Goal: Information Seeking & Learning: Learn about a topic

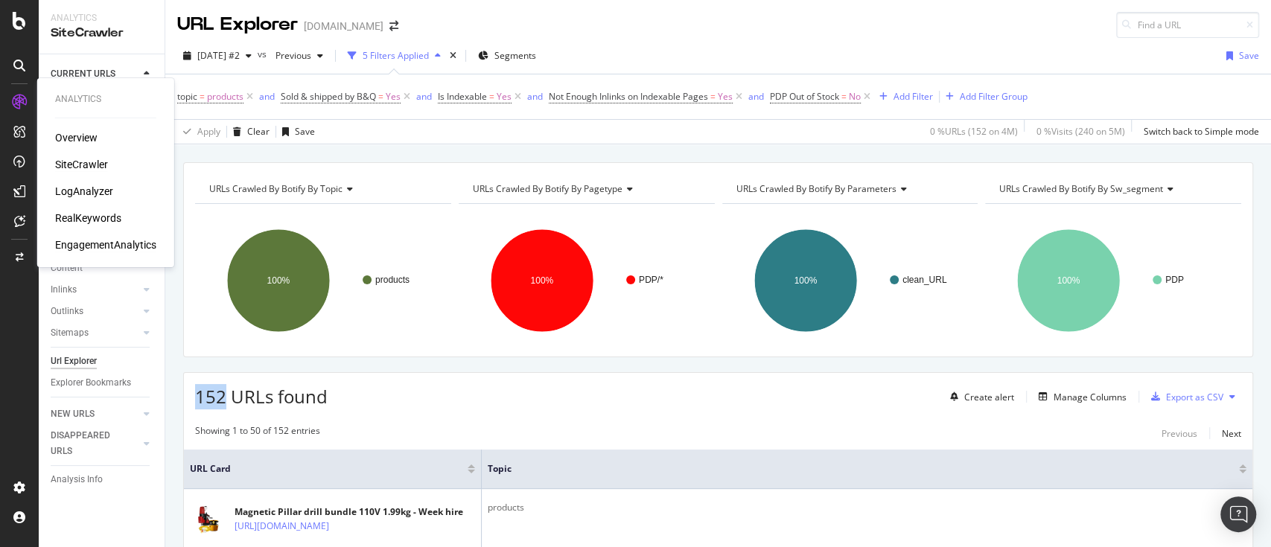
click at [100, 243] on div "EngagementAnalytics" at bounding box center [105, 245] width 101 height 15
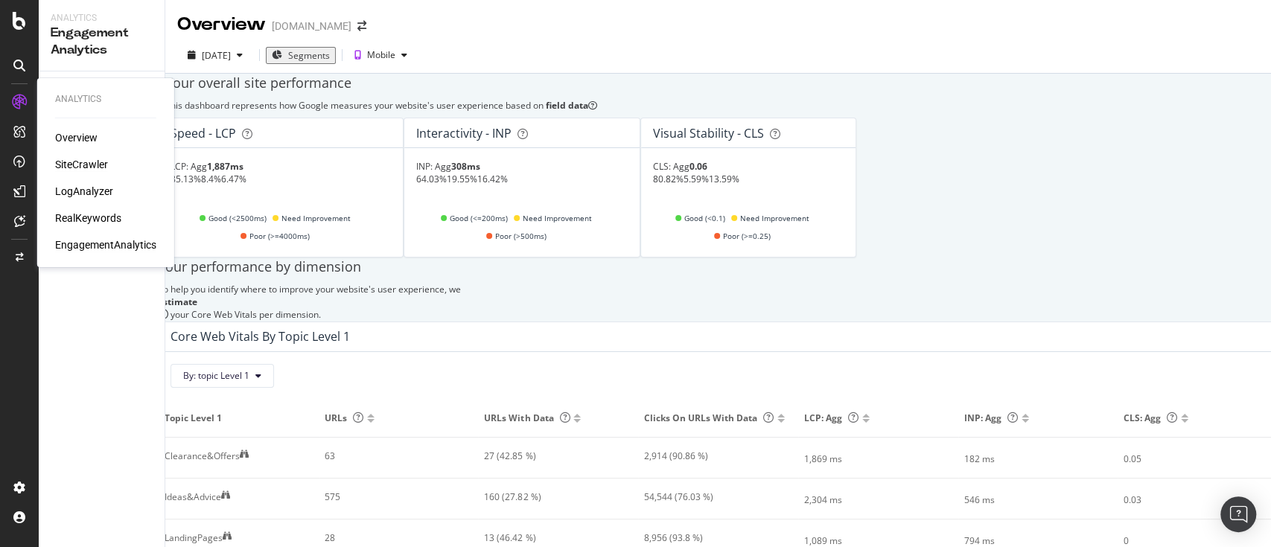
click at [95, 165] on div "SiteCrawler" at bounding box center [81, 164] width 53 height 15
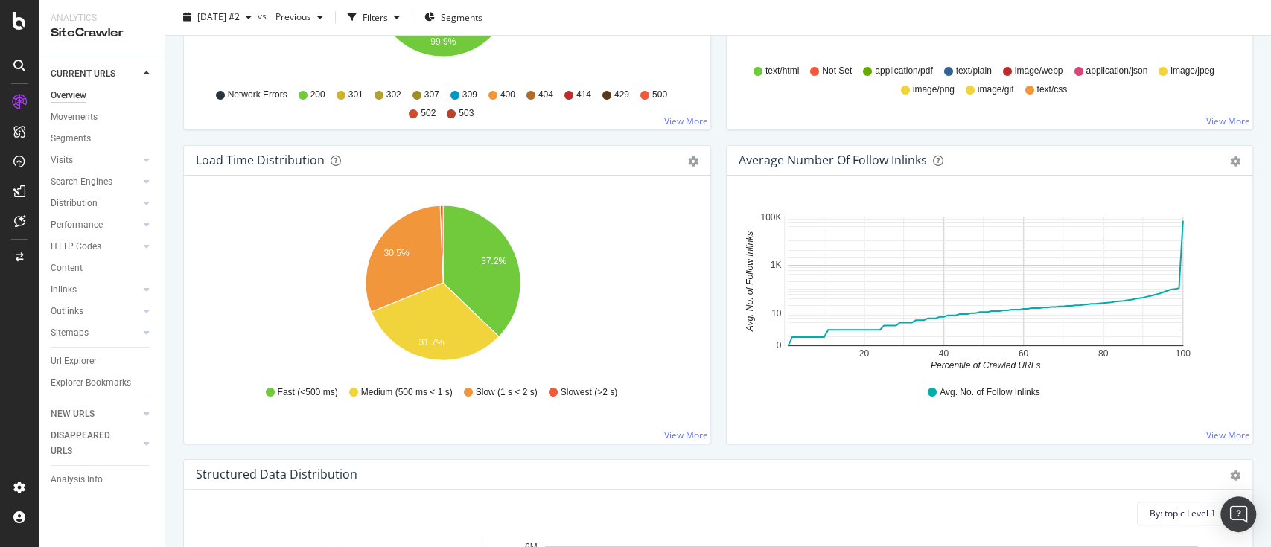
scroll to position [1611, 0]
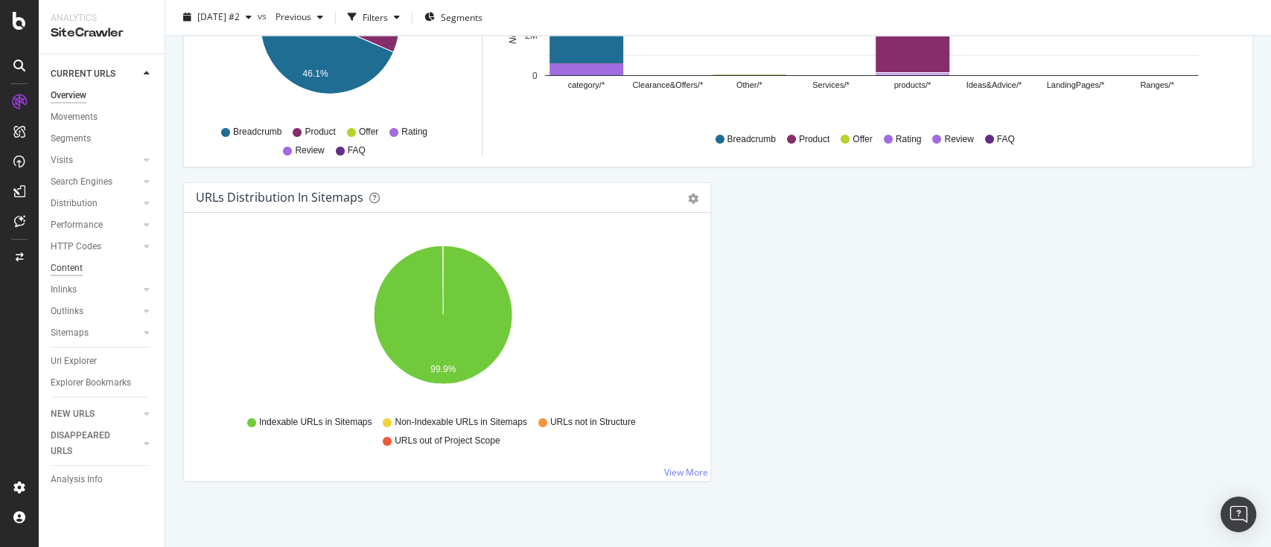
click at [77, 271] on div "Content" at bounding box center [67, 269] width 32 height 16
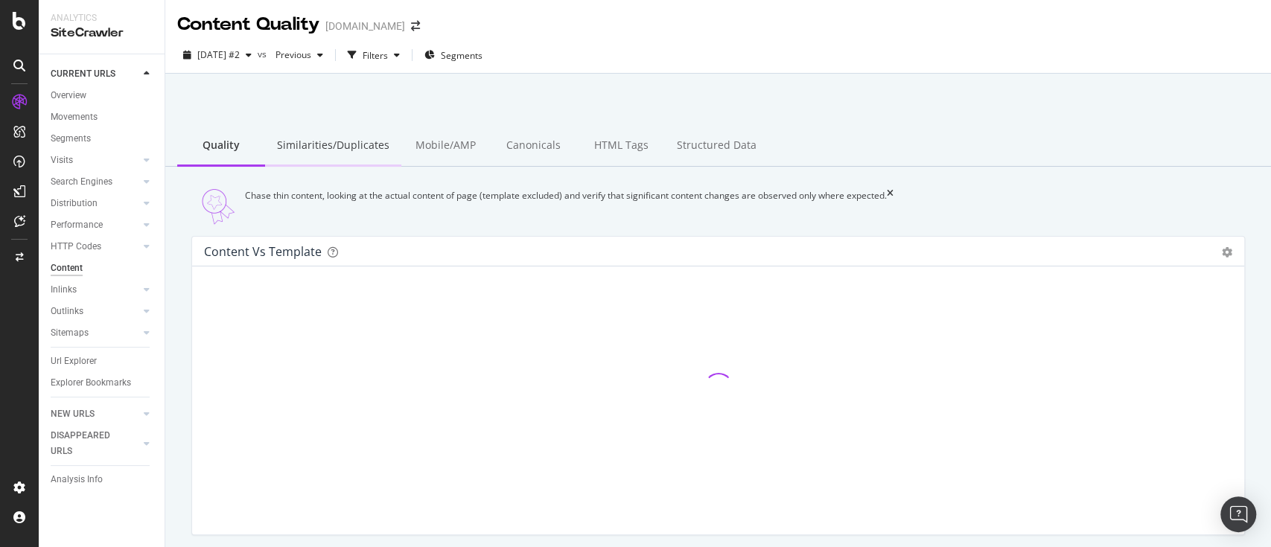
click at [328, 137] on div "Similarities/Duplicates" at bounding box center [333, 146] width 136 height 41
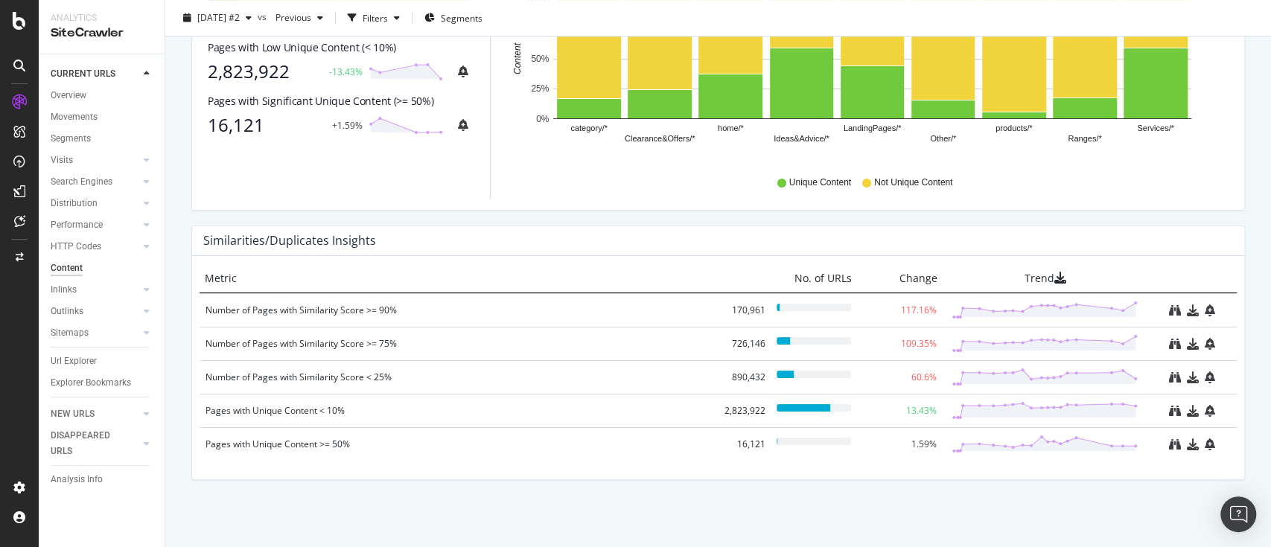
scroll to position [646, 0]
click at [555, 223] on div "% Content Uniqueness (N-Grams) Pie Table Export as CSV Add to Custom Report By:…" at bounding box center [718, 68] width 1076 height 314
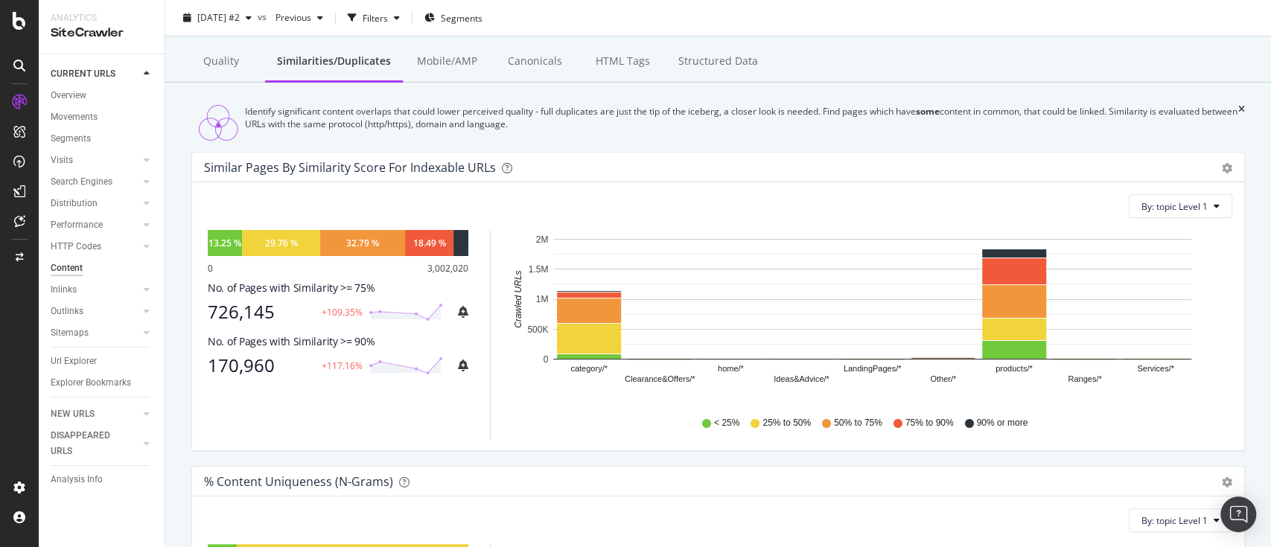
scroll to position [86, 0]
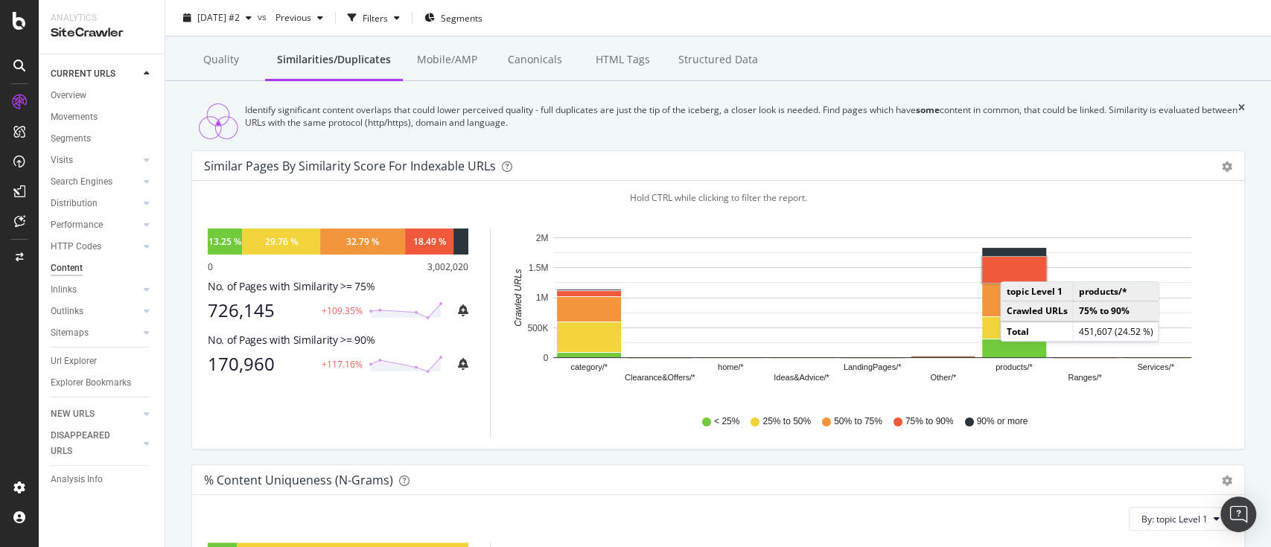
click at [1015, 279] on rect "A chart." at bounding box center [1014, 270] width 64 height 26
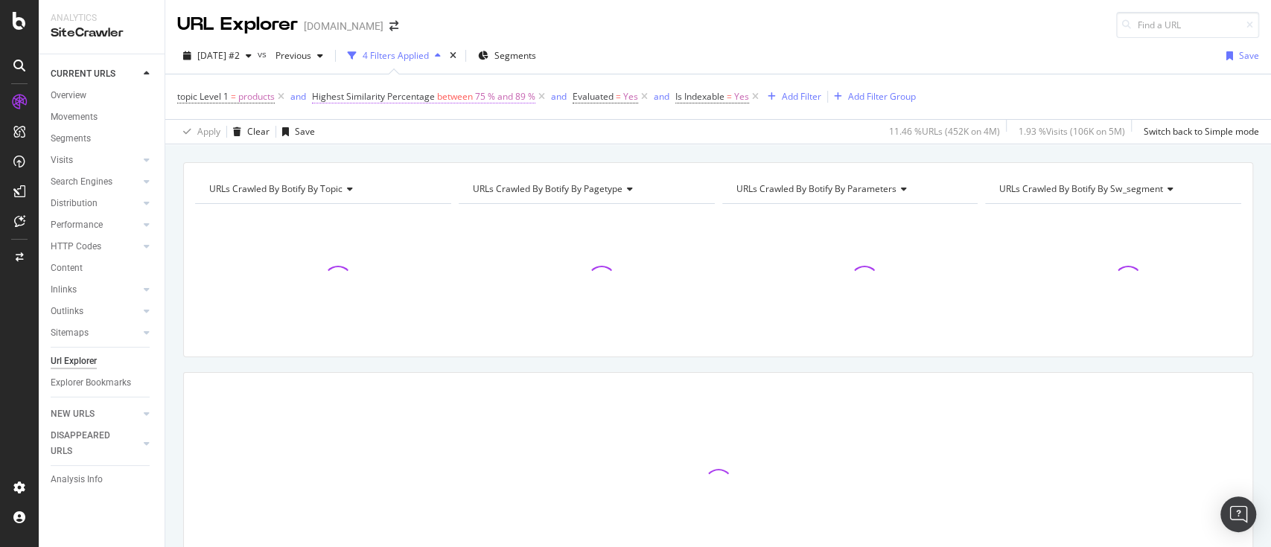
click at [447, 98] on span "between" at bounding box center [455, 96] width 36 height 13
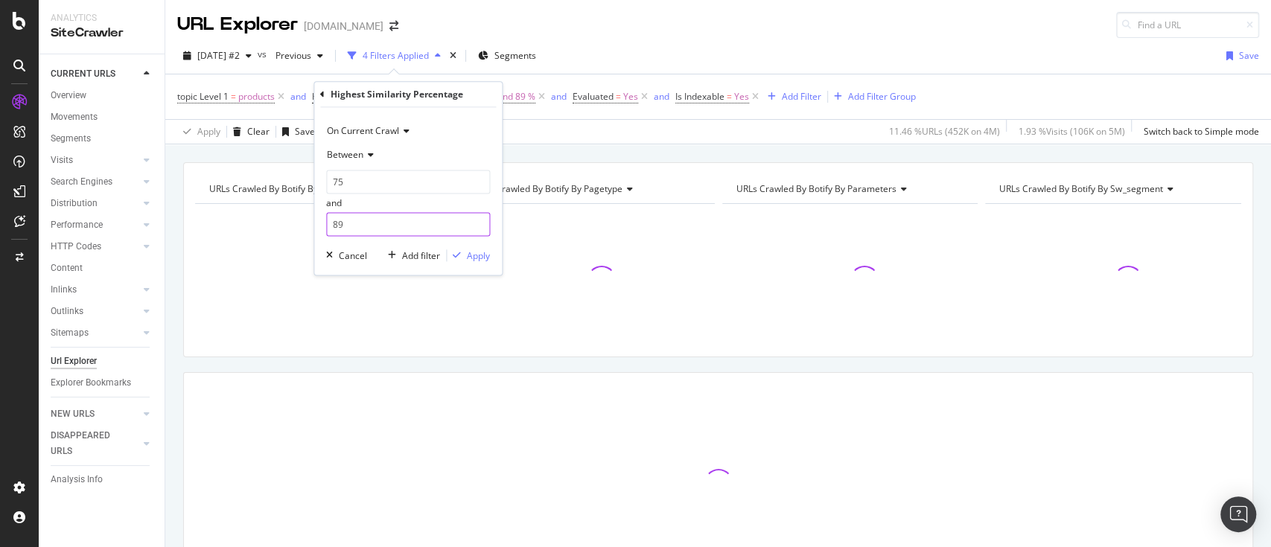
click at [365, 227] on input "89" at bounding box center [408, 225] width 164 height 24
type input "8"
type input "100"
click at [365, 179] on input "75" at bounding box center [408, 182] width 164 height 24
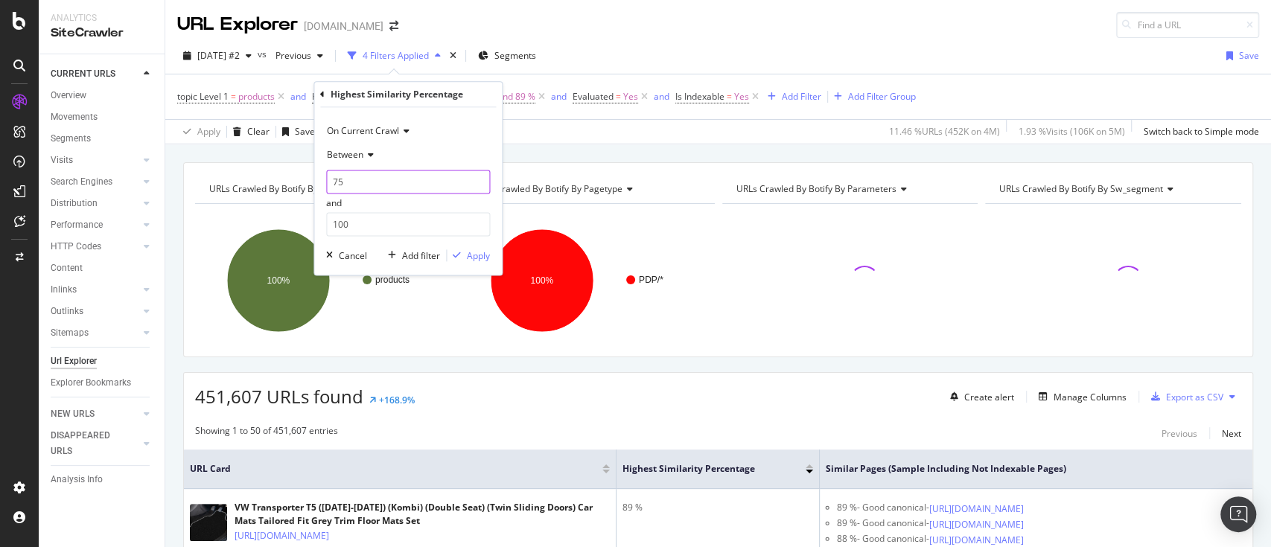
click at [397, 182] on input "75" at bounding box center [408, 182] width 164 height 24
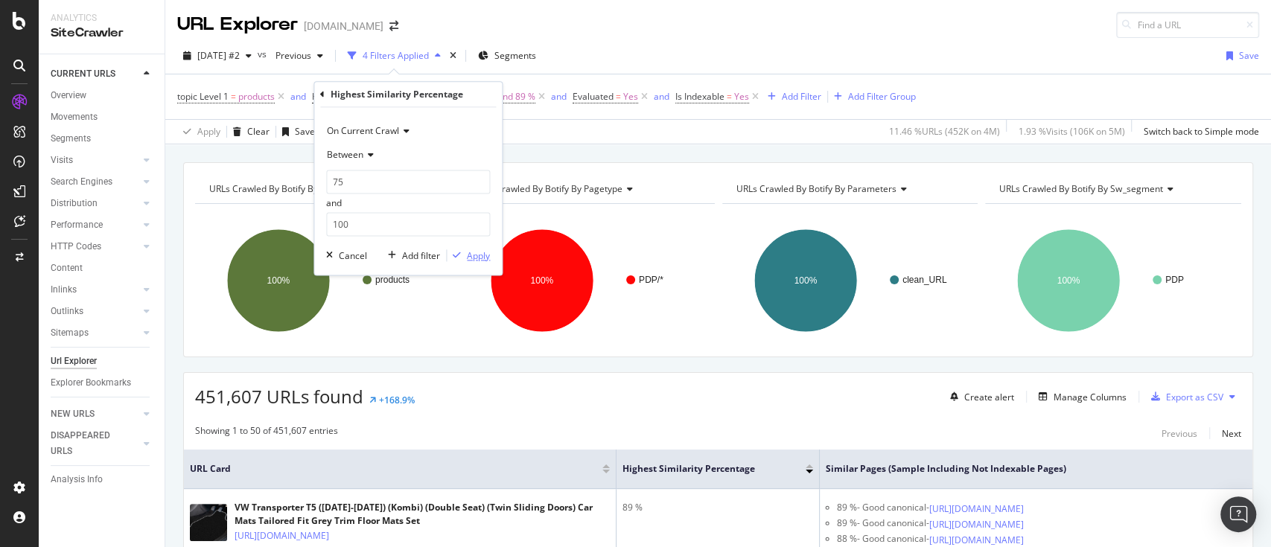
click at [477, 263] on button "Apply" at bounding box center [468, 256] width 43 height 15
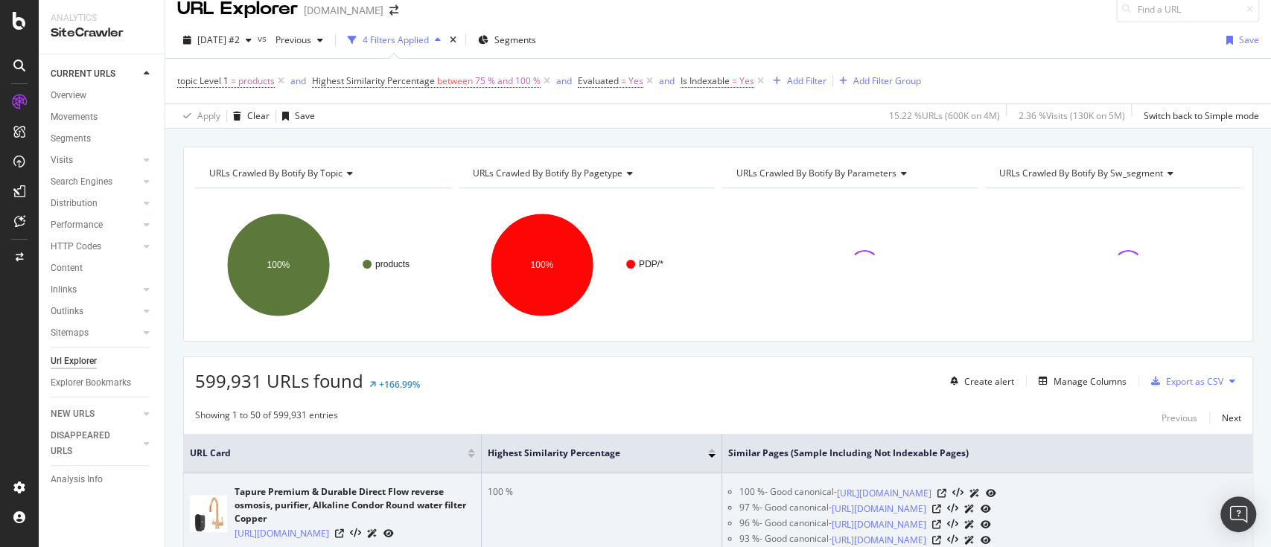
scroll to position [12, 0]
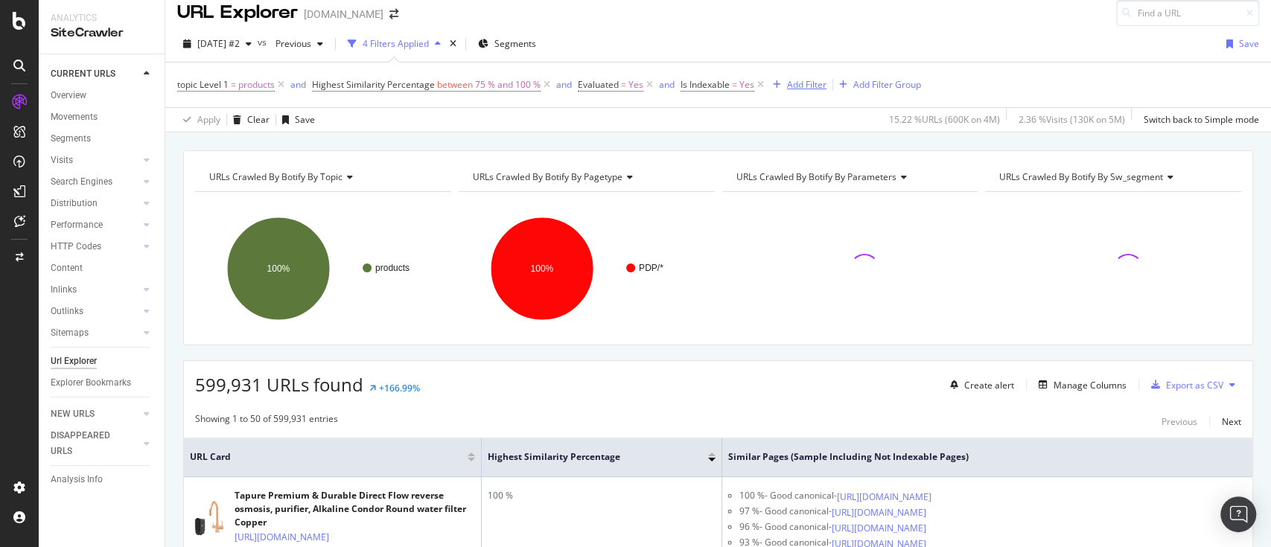
click at [806, 78] on div "Add Filter" at bounding box center [806, 84] width 39 height 13
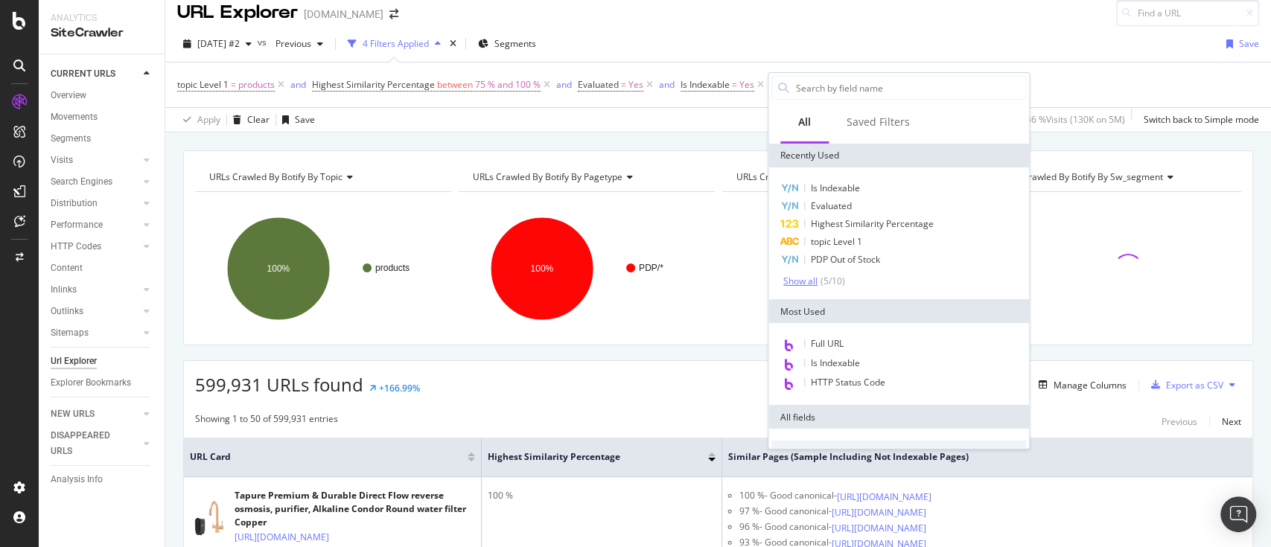
click at [805, 284] on div "Show all" at bounding box center [800, 281] width 34 height 10
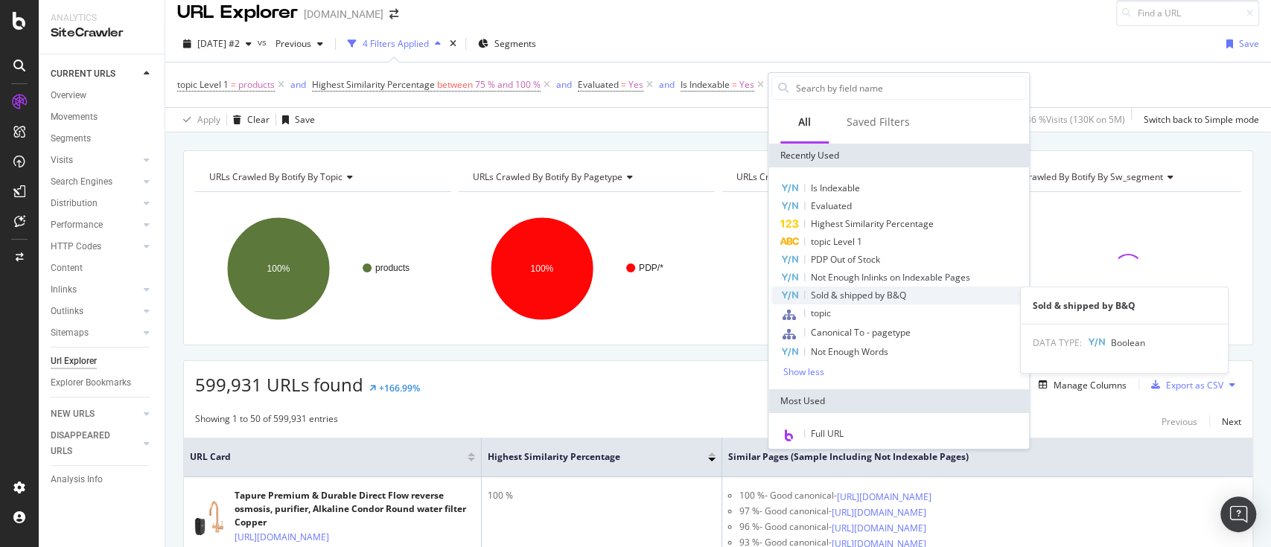
click at [876, 290] on span "Sold & shipped by B&Q" at bounding box center [858, 295] width 95 height 13
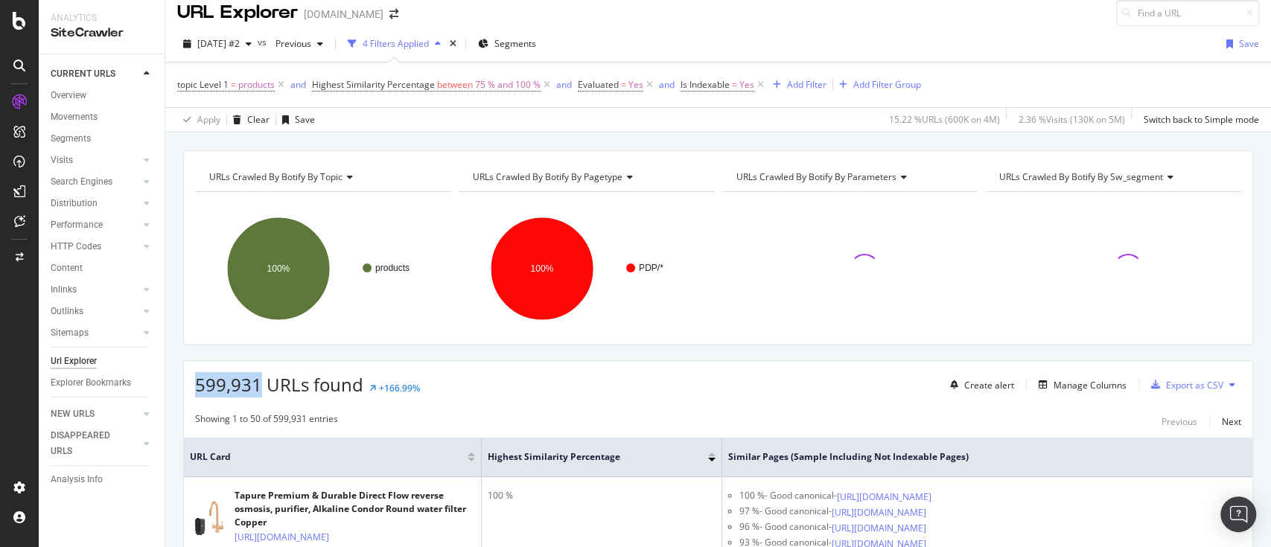
drag, startPoint x: 257, startPoint y: 381, endPoint x: 286, endPoint y: 371, distance: 30.9
click at [188, 384] on div "599,931 URLs found +166.99% Create alert Manage Columns Export as CSV" at bounding box center [718, 379] width 1068 height 36
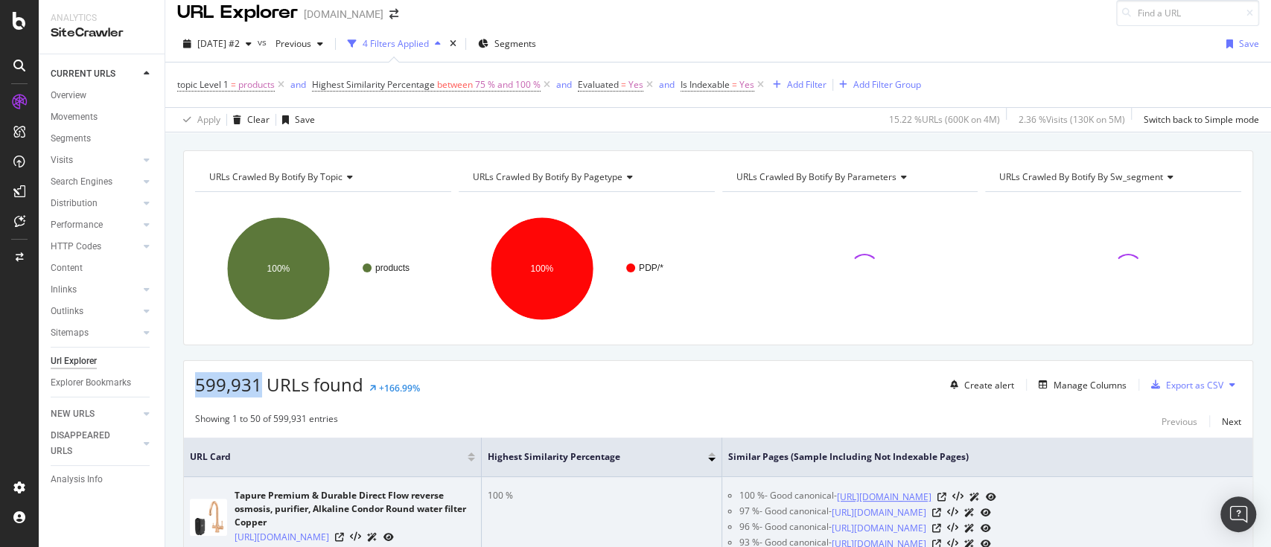
copy span "599,931"
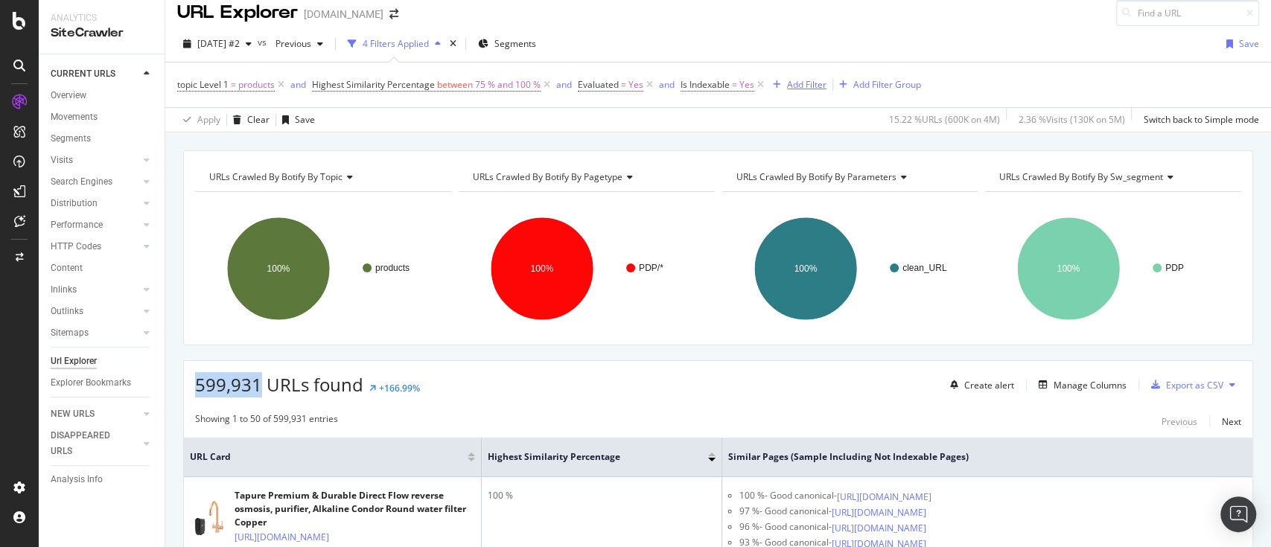
click at [817, 89] on div "Add Filter" at bounding box center [806, 84] width 39 height 13
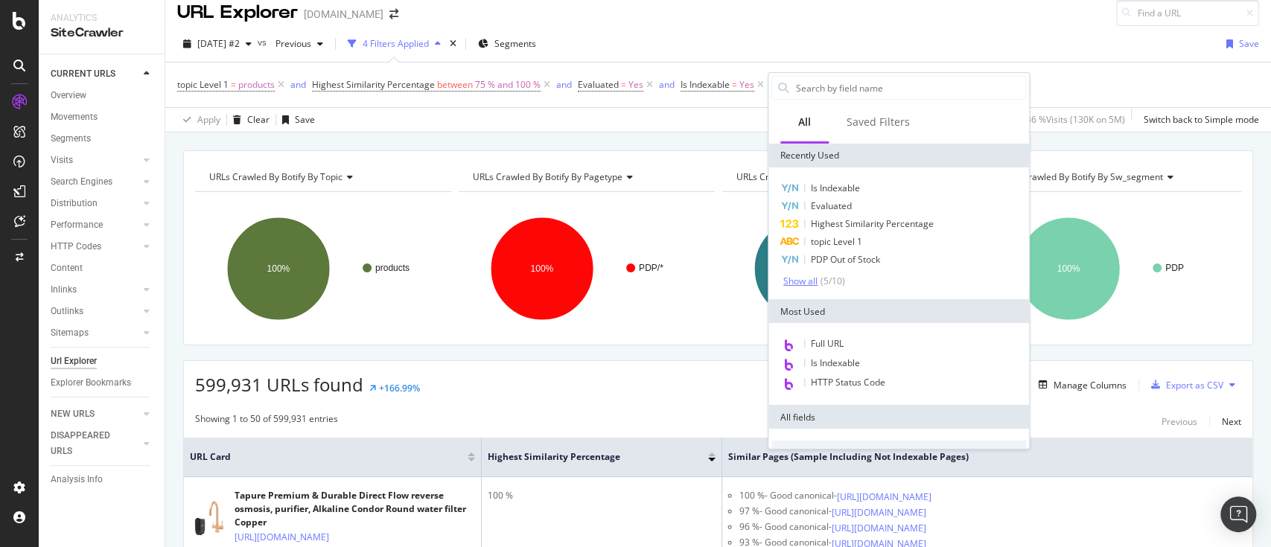
click at [812, 277] on div "Show all" at bounding box center [800, 281] width 34 height 10
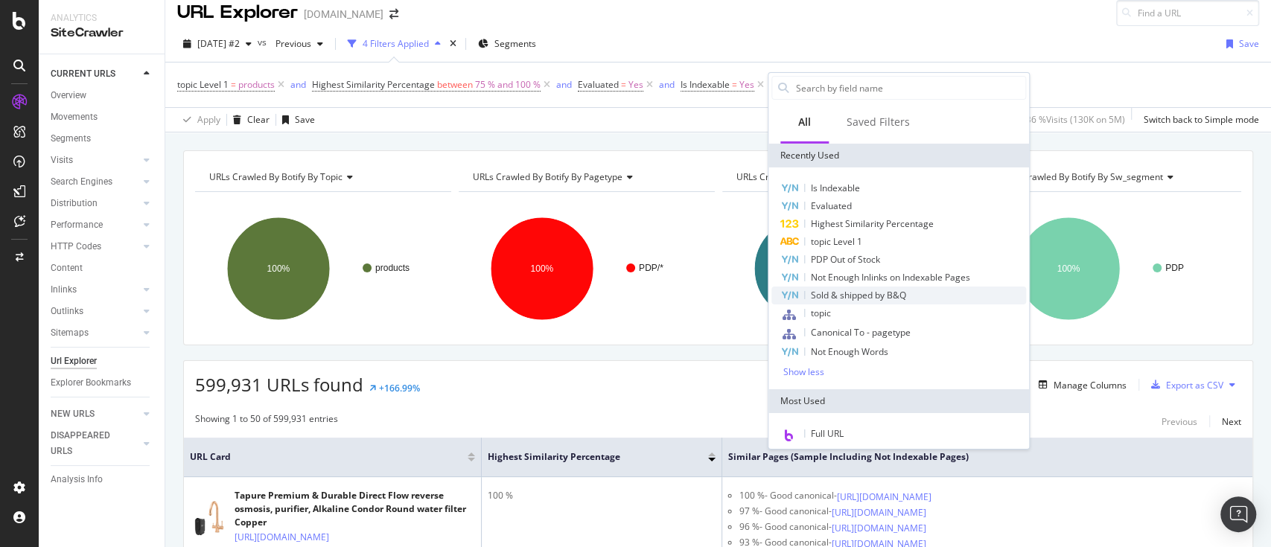
click at [840, 297] on span "Sold & shipped by B&Q" at bounding box center [858, 295] width 95 height 13
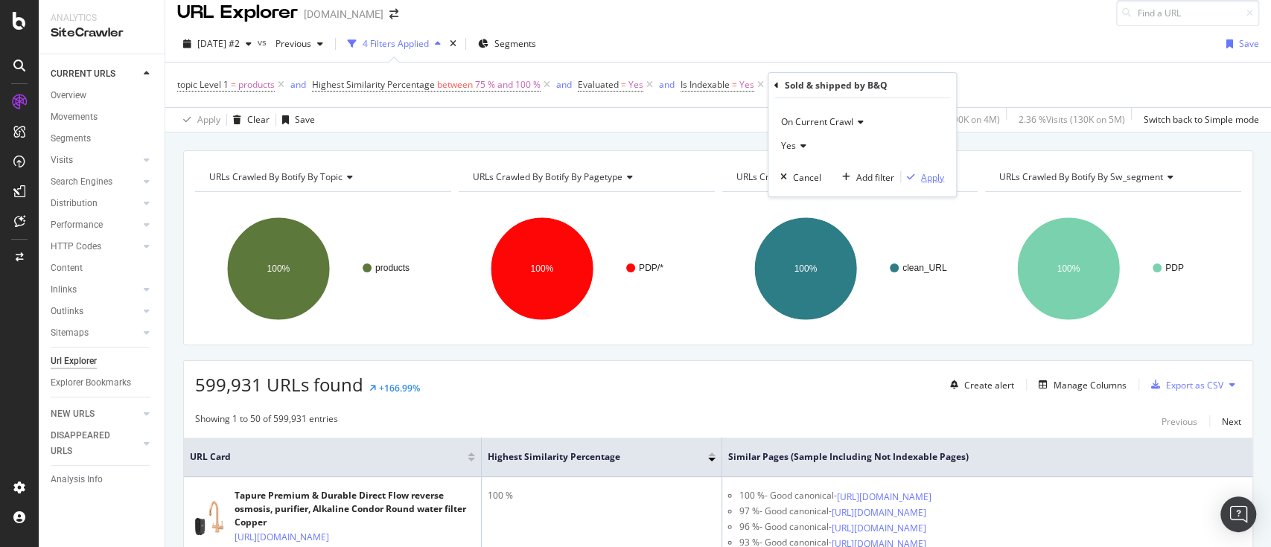
click at [932, 171] on div "Apply" at bounding box center [932, 177] width 23 height 13
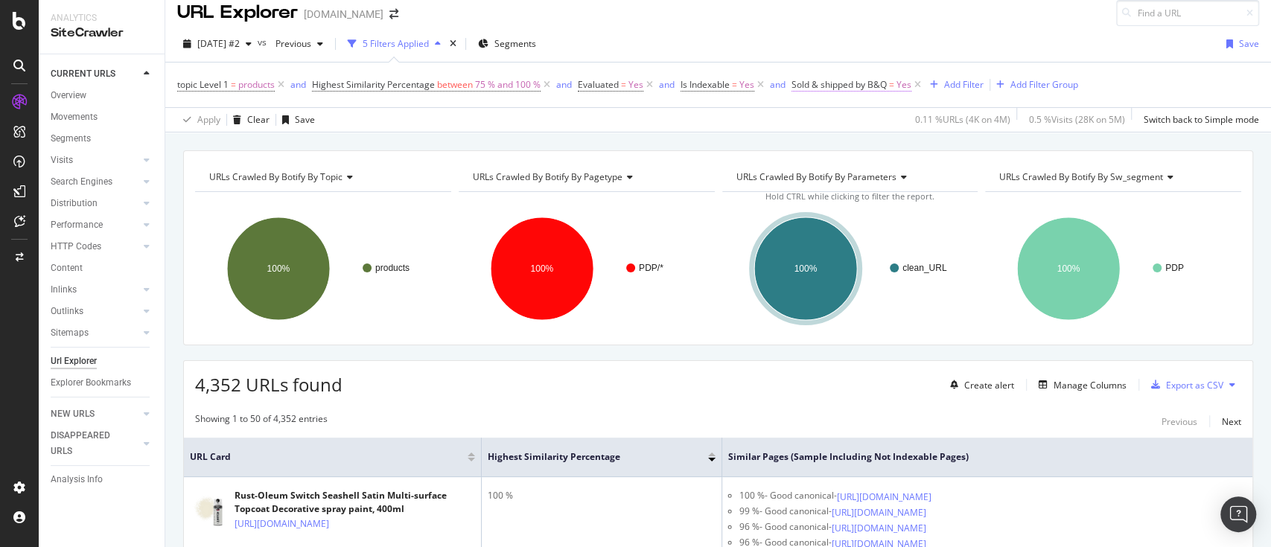
click at [818, 86] on span "Sold & shipped by B&Q" at bounding box center [839, 84] width 95 height 13
click at [835, 146] on div "Yes" at bounding box center [888, 143] width 164 height 24
click at [859, 198] on div "No" at bounding box center [888, 192] width 159 height 19
click at [840, 34] on div "[DATE] #2 vs Previous 5 Filters Applied Segments Save" at bounding box center [718, 47] width 1106 height 30
drag, startPoint x: 241, startPoint y: 387, endPoint x: 171, endPoint y: 392, distance: 70.2
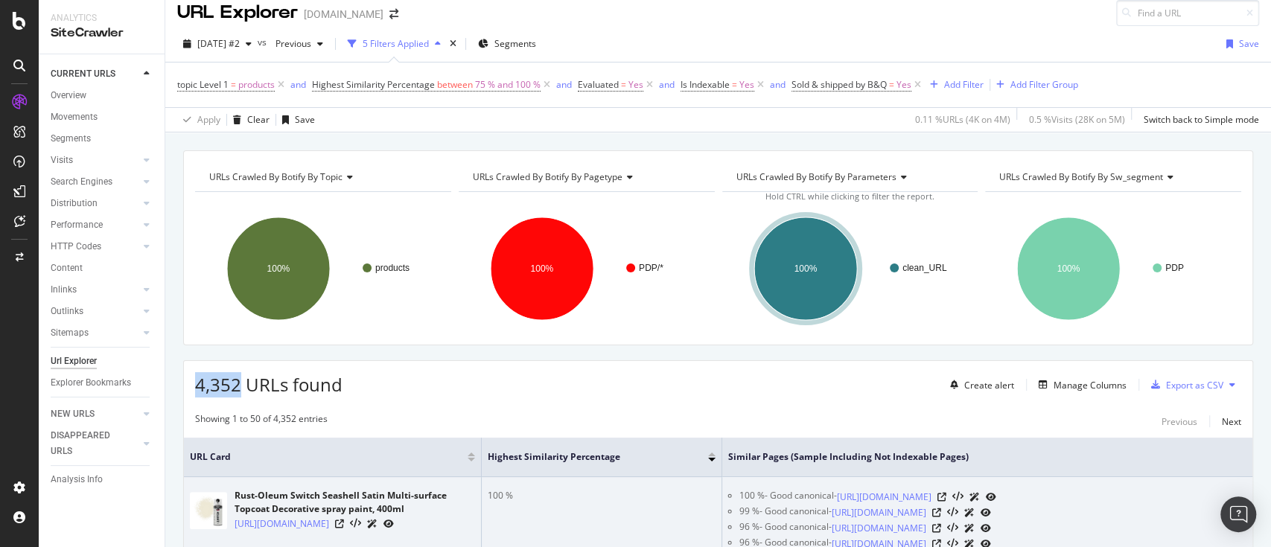
copy span "4,352"
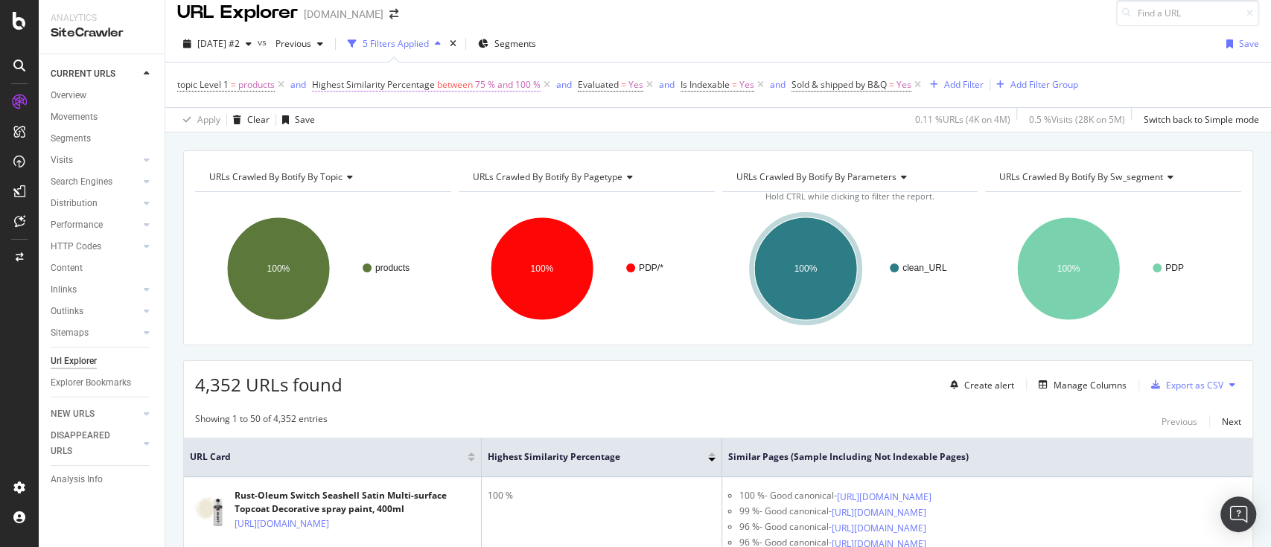
click at [482, 80] on span "75 % and 100 %" at bounding box center [508, 84] width 66 height 21
click at [836, 85] on span "Sold & shipped by B&Q" at bounding box center [839, 84] width 95 height 13
click at [832, 144] on div "Yes" at bounding box center [888, 143] width 164 height 24
click at [838, 193] on div "No" at bounding box center [888, 192] width 159 height 19
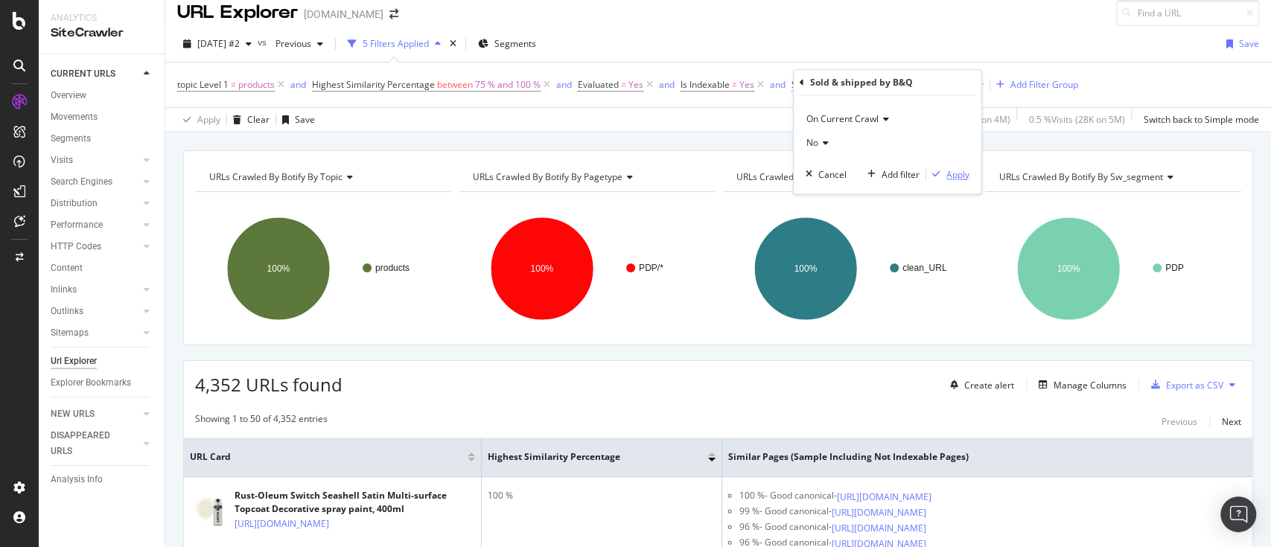
click at [950, 178] on div "Apply" at bounding box center [957, 174] width 23 height 13
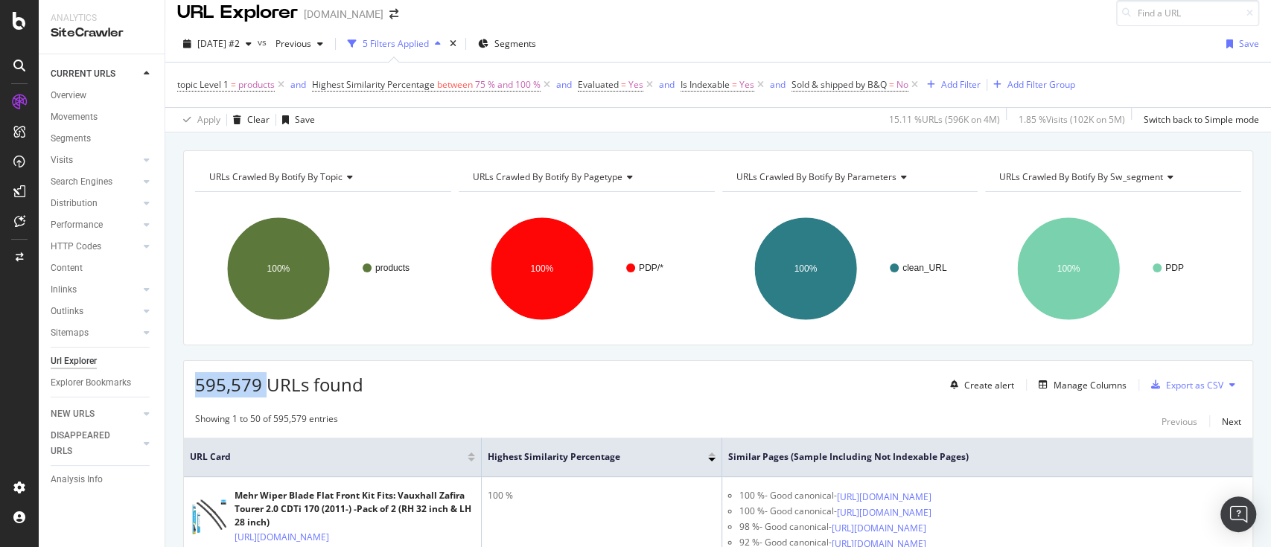
drag, startPoint x: 264, startPoint y: 389, endPoint x: 192, endPoint y: 388, distance: 72.2
click at [192, 388] on div "595,579 URLs found Create alert Manage Columns Export as CSV" at bounding box center [718, 379] width 1068 height 36
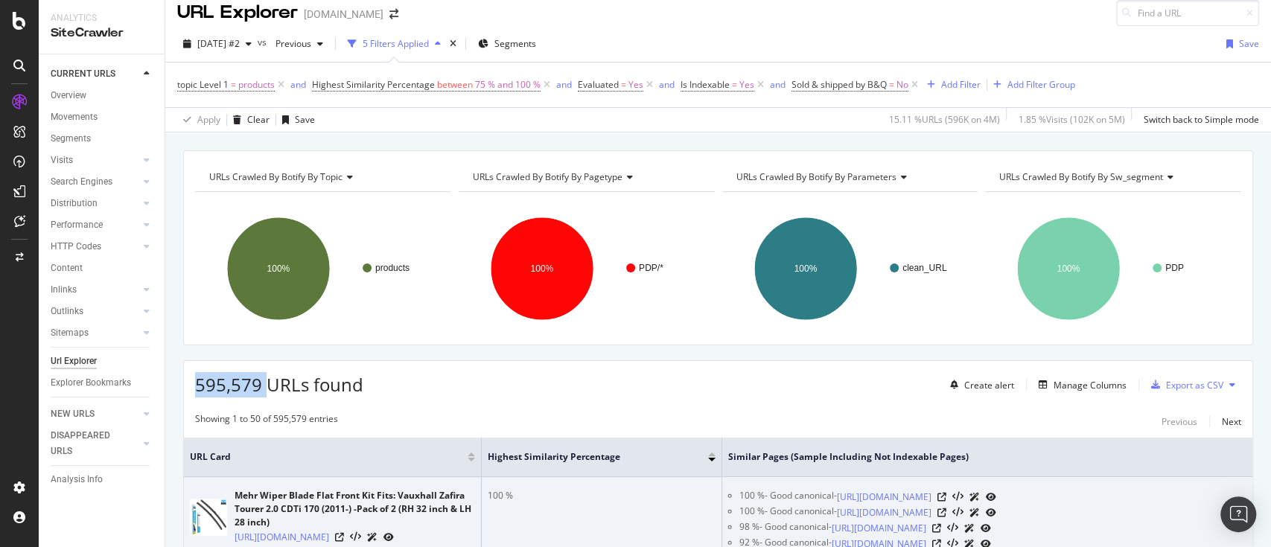
copy span "595,579"
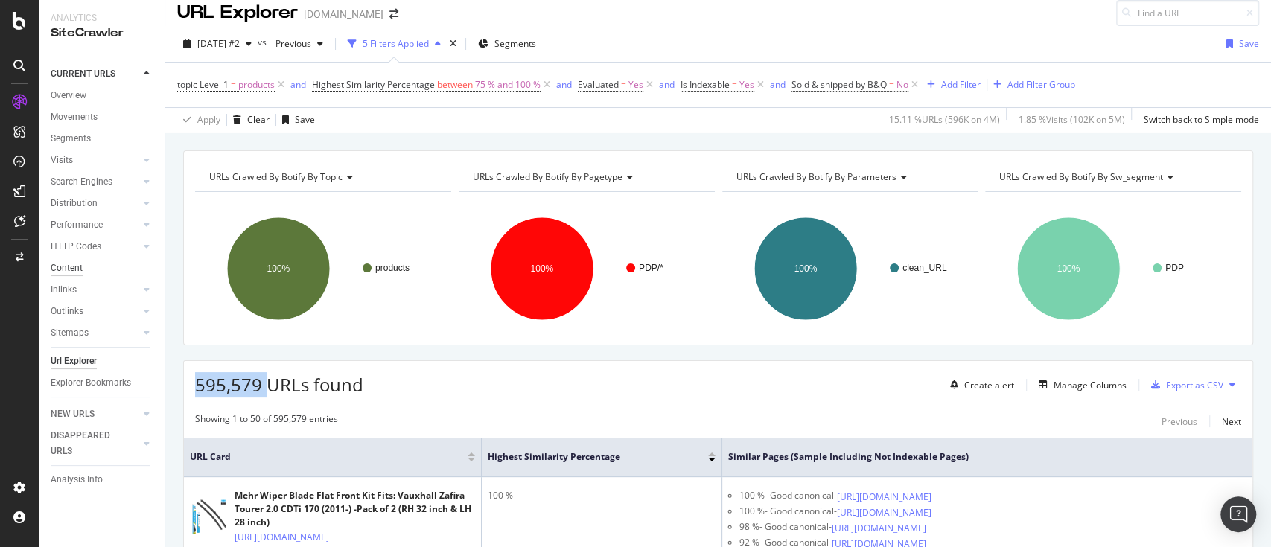
click at [67, 268] on div "Content" at bounding box center [67, 269] width 32 height 16
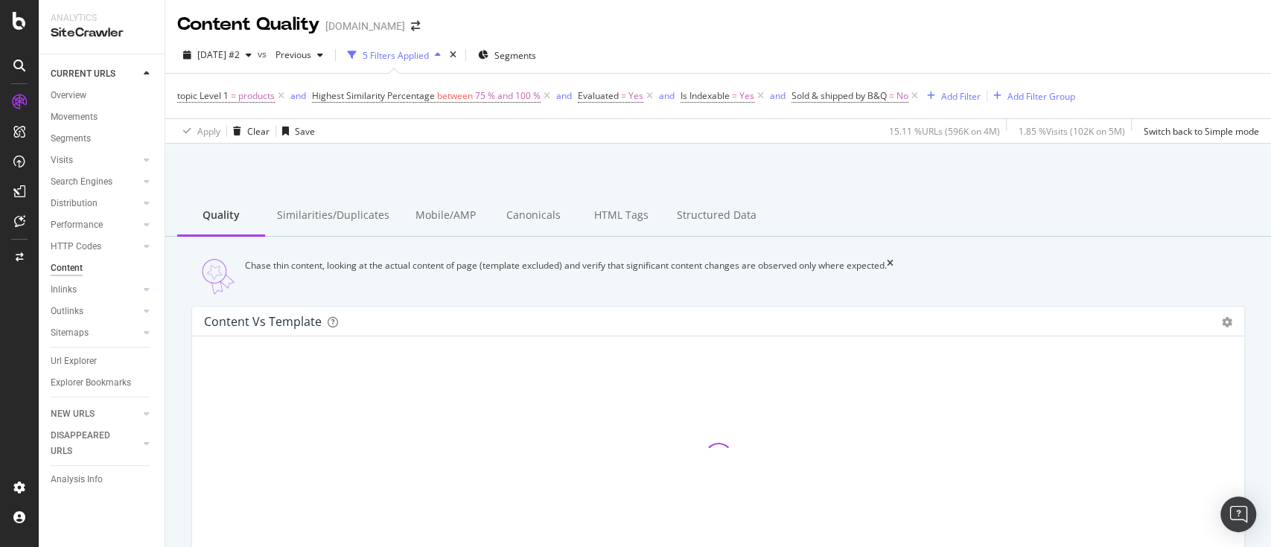
scroll to position [66, 0]
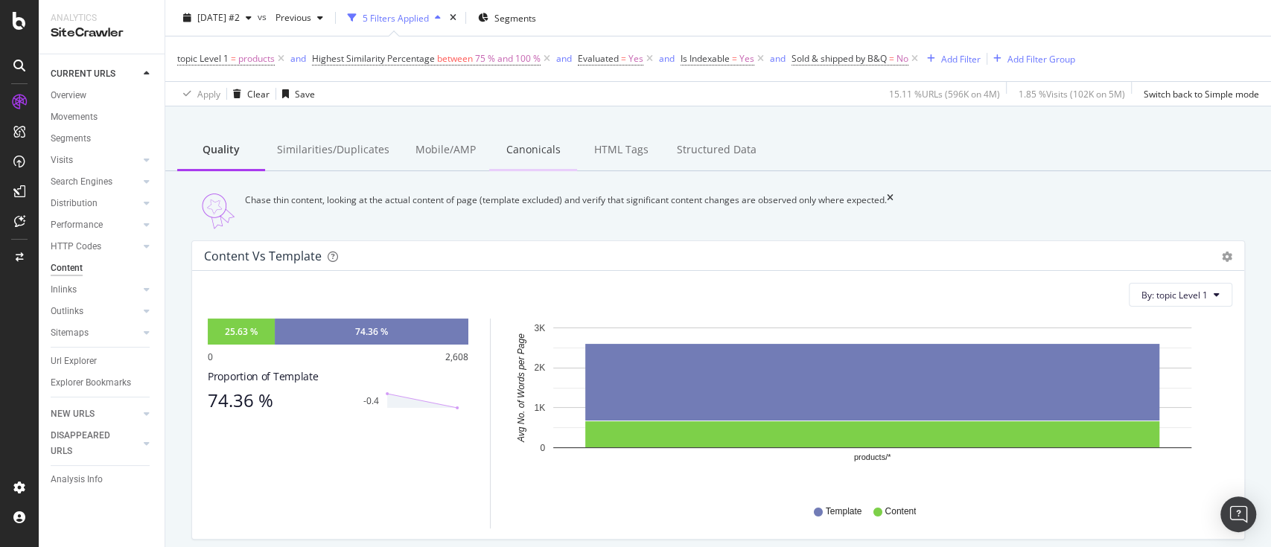
click at [538, 156] on div "Canonicals" at bounding box center [533, 150] width 88 height 41
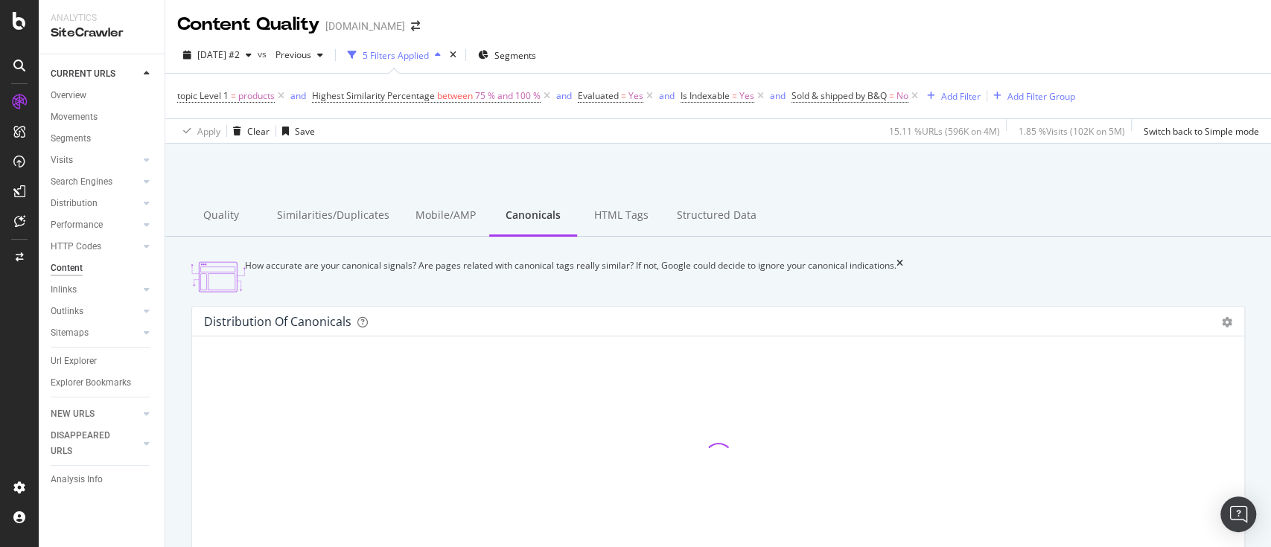
click at [543, 96] on icon at bounding box center [547, 96] width 13 height 15
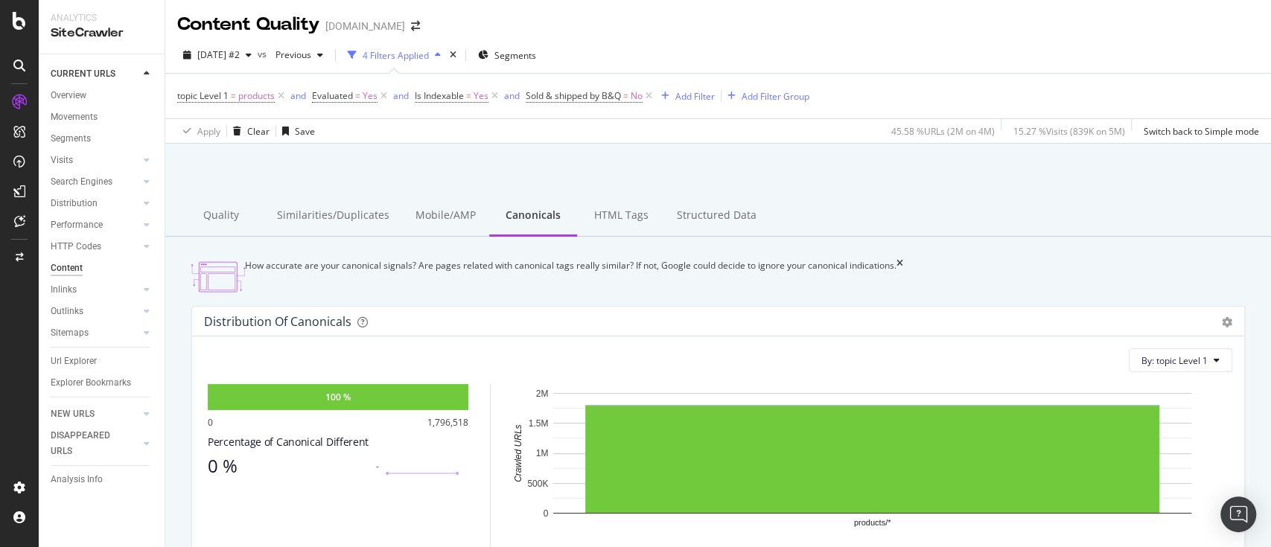
drag, startPoint x: 89, startPoint y: 331, endPoint x: 532, endPoint y: 249, distance: 450.5
click at [89, 331] on link "Sitemaps" at bounding box center [95, 333] width 89 height 16
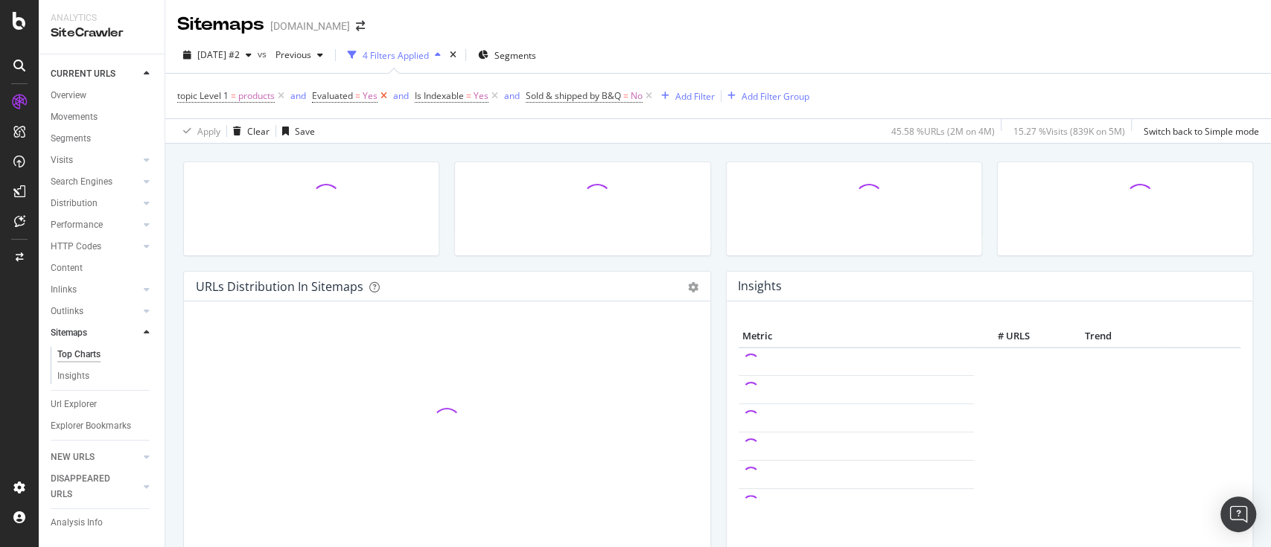
click at [381, 98] on icon at bounding box center [384, 96] width 13 height 15
click at [282, 97] on icon at bounding box center [281, 96] width 13 height 15
click at [282, 97] on div "and" at bounding box center [275, 95] width 16 height 13
click at [256, 96] on icon at bounding box center [257, 96] width 13 height 15
click at [302, 98] on icon at bounding box center [300, 96] width 13 height 15
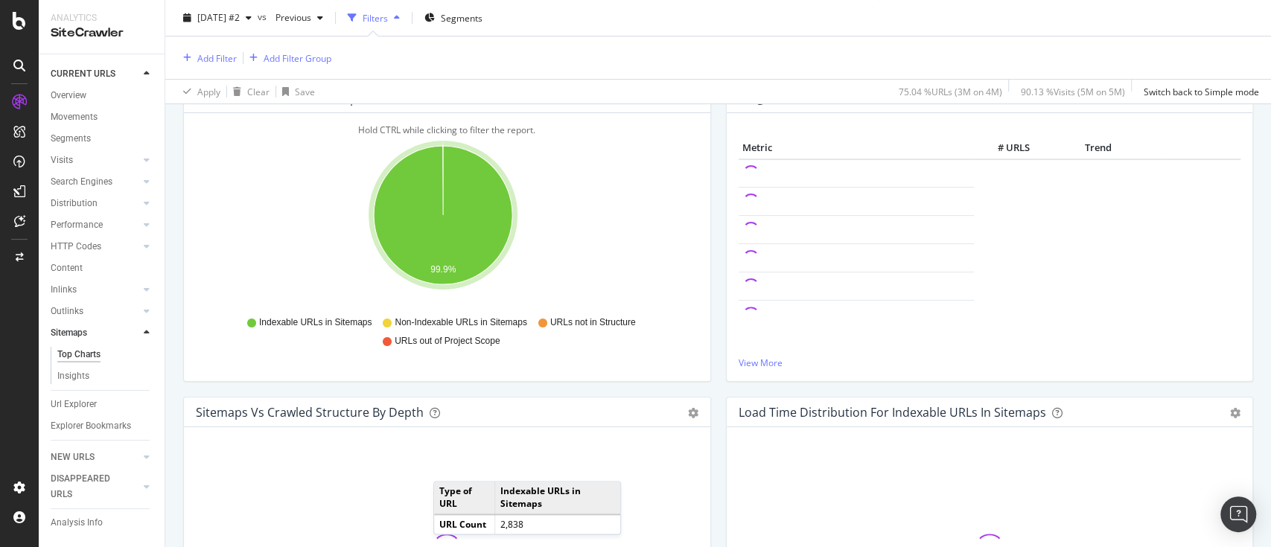
scroll to position [200, 0]
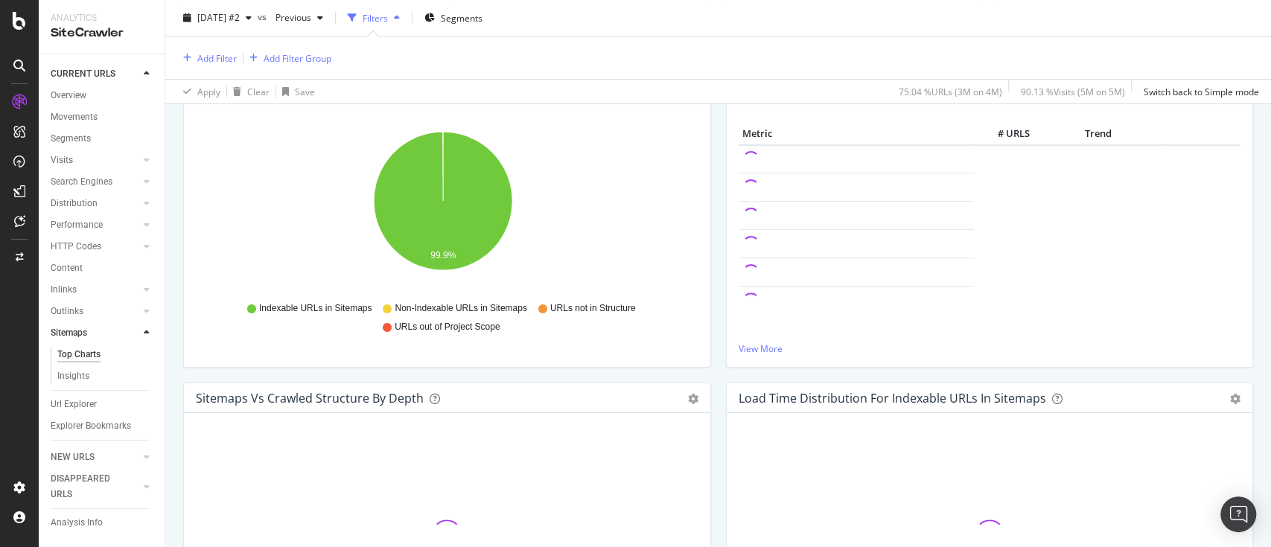
click at [708, 206] on div "URLs Distribution in Sitemaps Pie Table Export as CSV Add to Custom Report Hold…" at bounding box center [447, 226] width 543 height 314
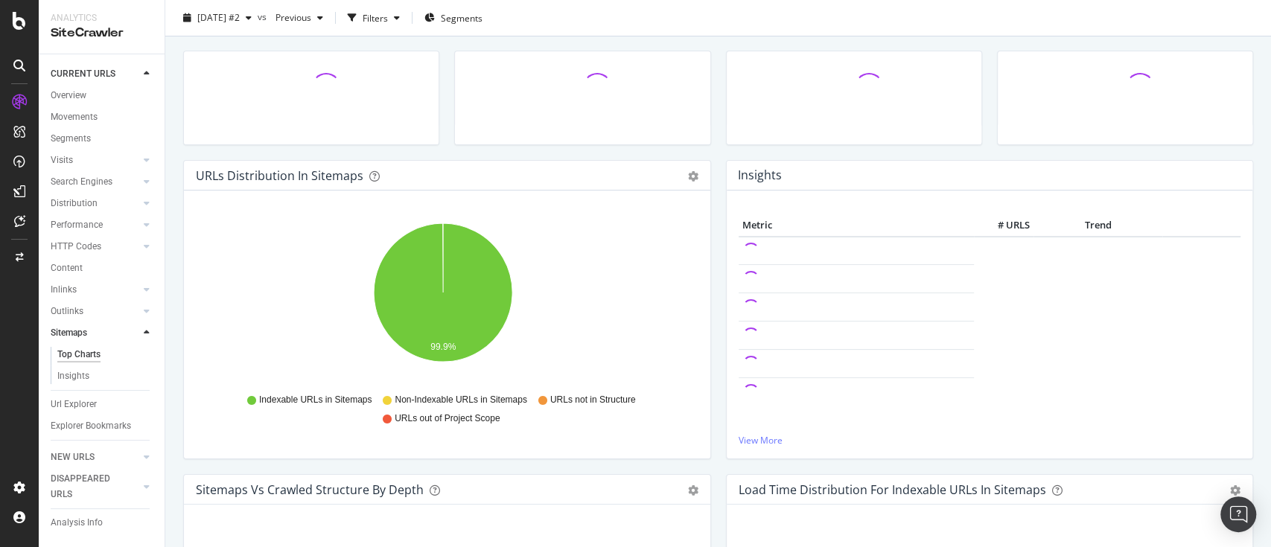
scroll to position [0, 0]
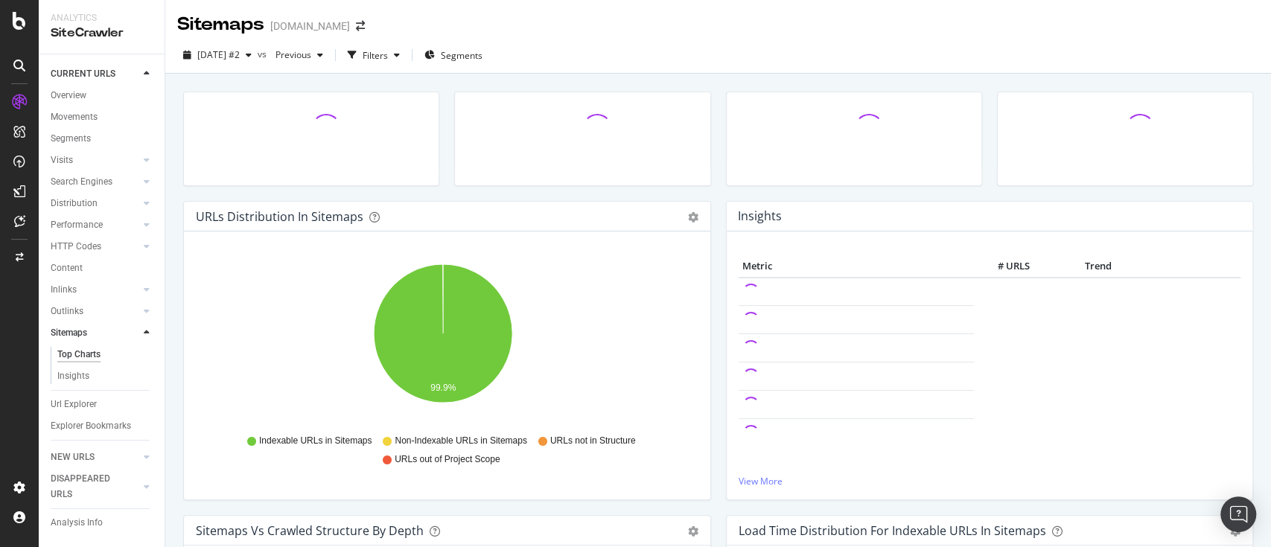
click at [692, 206] on div "URLs Distribution in Sitemaps Pie Table Export as CSV Add to Custom Report" at bounding box center [447, 217] width 526 height 30
